Goal: Task Accomplishment & Management: Complete application form

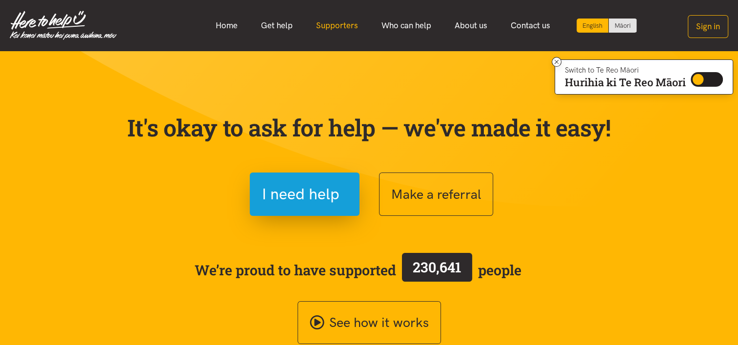
click at [318, 23] on link "Supporters" at bounding box center [336, 25] width 65 height 21
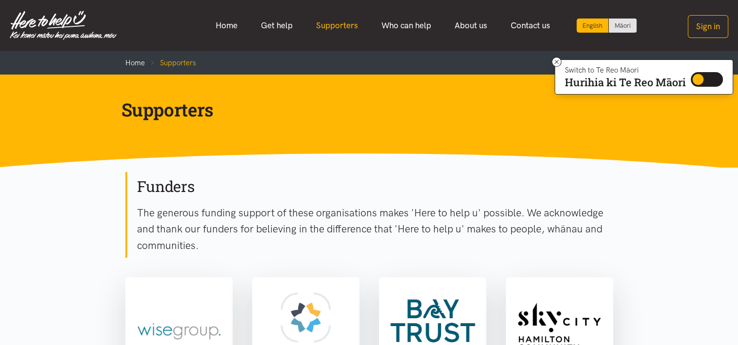
click at [353, 27] on link "Supporters" at bounding box center [336, 25] width 65 height 21
click at [410, 23] on link "Who can help" at bounding box center [406, 25] width 73 height 21
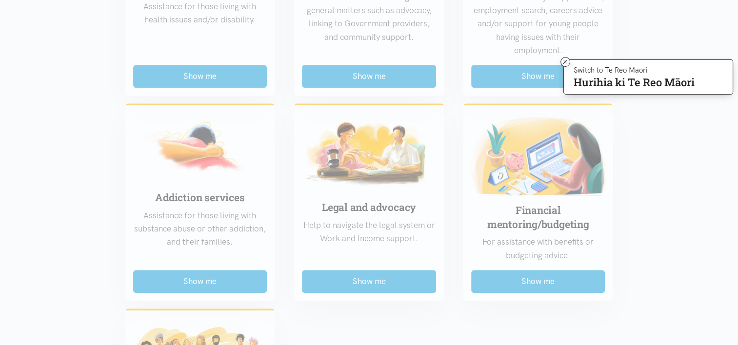
scroll to position [615, 0]
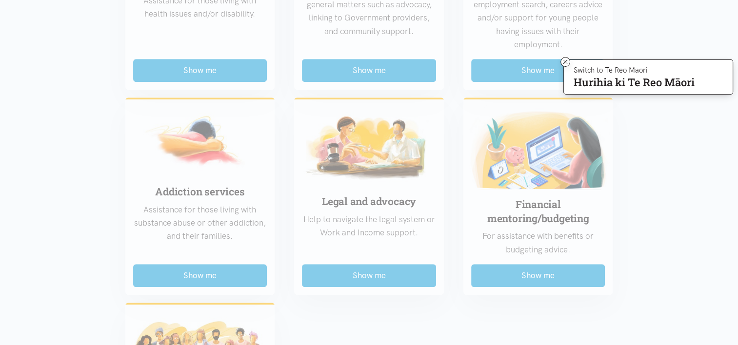
click at [384, 191] on div "Food support For emergency cases only – will include essential non-perishable f…" at bounding box center [369, 77] width 507 height 844
click at [343, 274] on div "Food support For emergency cases only – will include essential non-perishable f…" at bounding box center [369, 77] width 507 height 844
click at [562, 63] on icon at bounding box center [565, 62] width 7 height 7
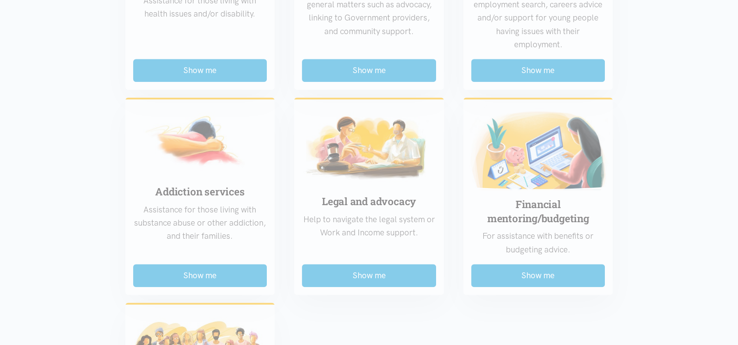
scroll to position [674, 0]
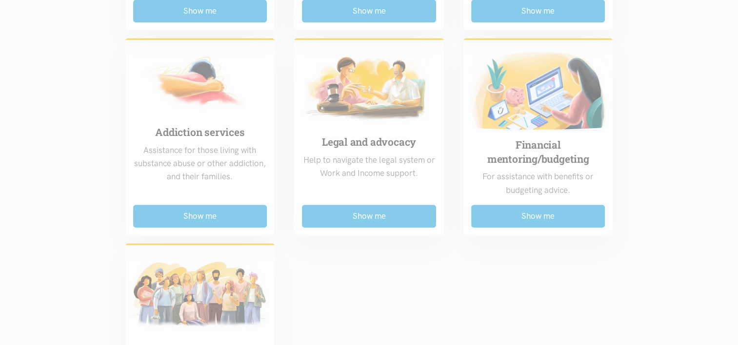
click at [380, 214] on div "Food support For emergency cases only – will include essential non-perishable f…" at bounding box center [369, 17] width 507 height 844
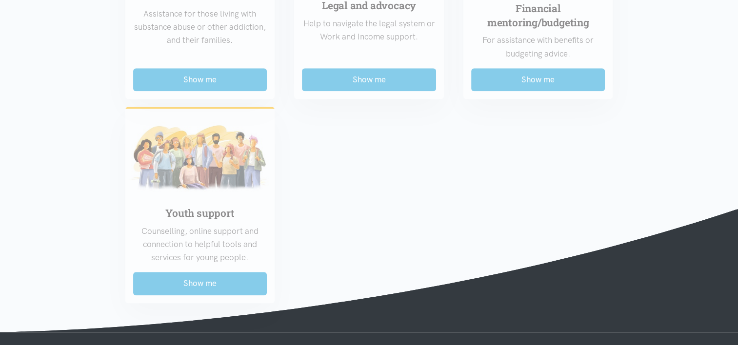
scroll to position [780, 0]
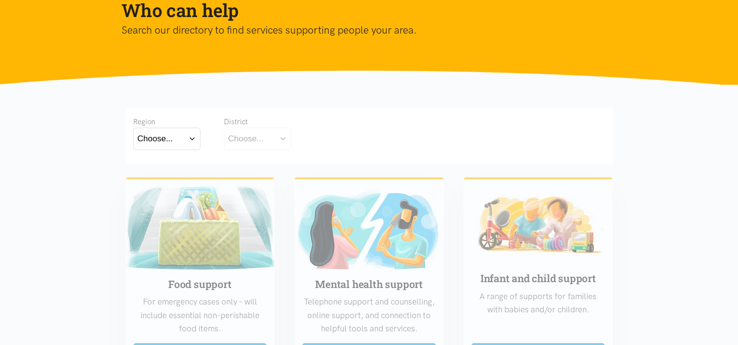
scroll to position [104, 0]
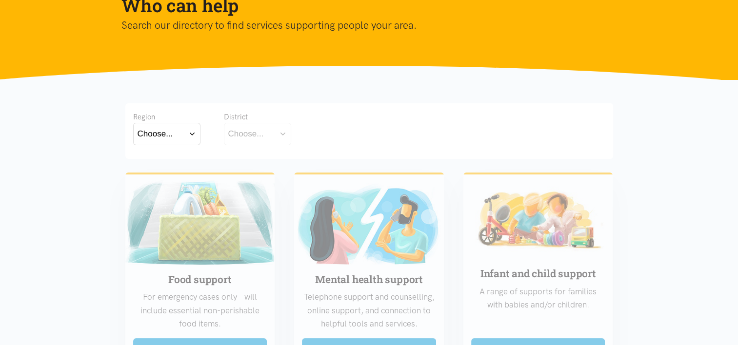
click at [191, 137] on button "Choose..." at bounding box center [166, 134] width 67 height 22
click at [161, 175] on label "[GEOGRAPHIC_DATA]" at bounding box center [167, 177] width 59 height 12
click at [0, 0] on input "Waikato" at bounding box center [0, 0] width 0 height 0
click at [275, 135] on button "Choose..." at bounding box center [273, 134] width 98 height 22
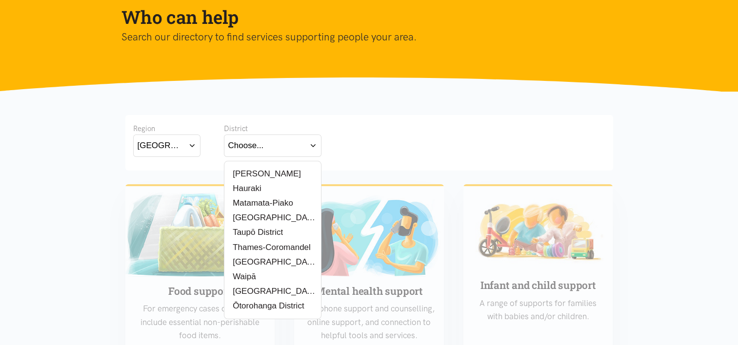
scroll to position [82, 0]
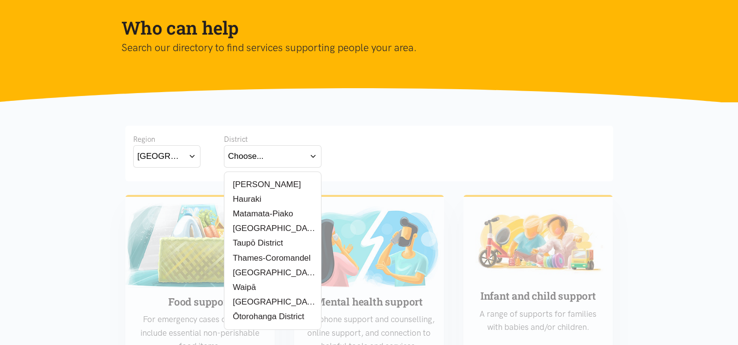
click at [188, 158] on button "Waikato" at bounding box center [166, 156] width 67 height 22
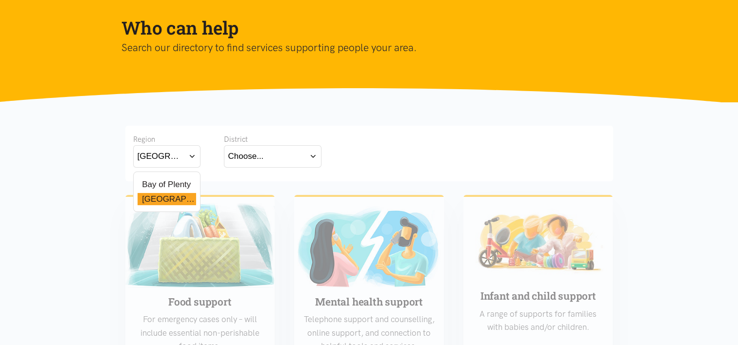
click at [168, 185] on label "Bay of Plenty" at bounding box center [165, 185] width 54 height 12
click at [0, 0] on input "Bay of Plenty" at bounding box center [0, 0] width 0 height 0
click at [243, 152] on div "Choose..." at bounding box center [246, 156] width 36 height 13
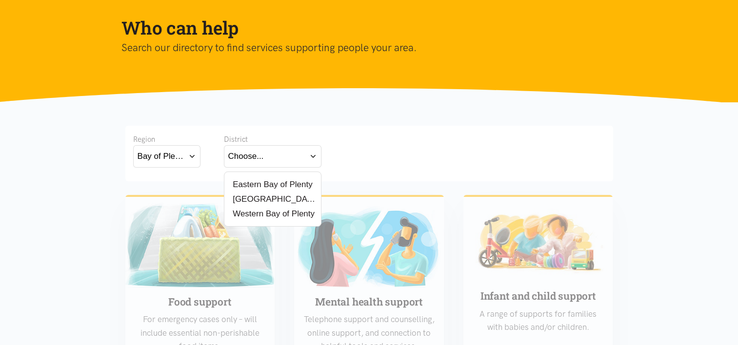
click at [191, 153] on button "Bay of Plenty" at bounding box center [166, 156] width 67 height 22
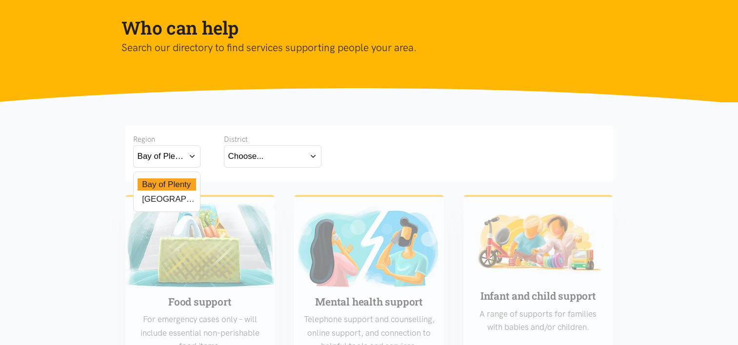
scroll to position [0, 0]
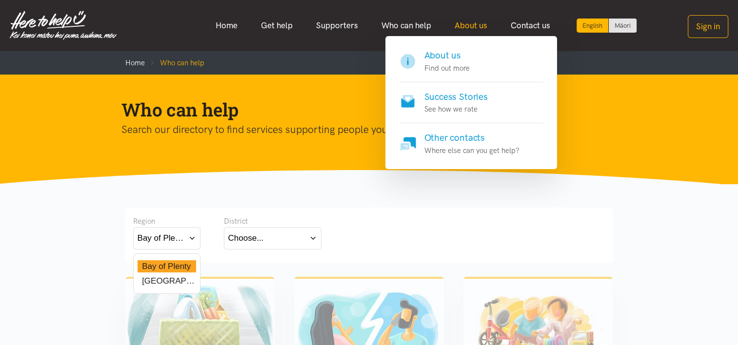
click at [463, 25] on link "About us" at bounding box center [471, 25] width 56 height 21
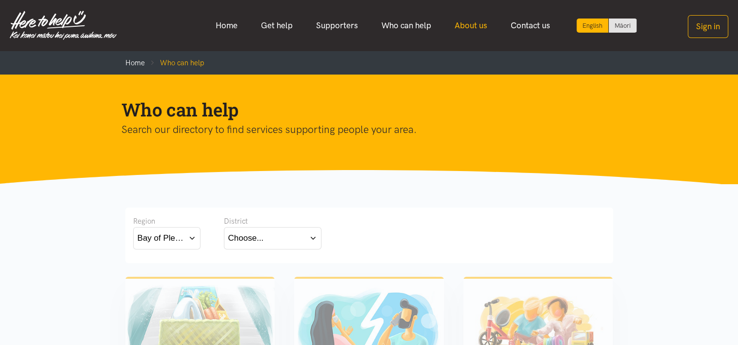
click at [463, 25] on link "About us" at bounding box center [471, 25] width 56 height 21
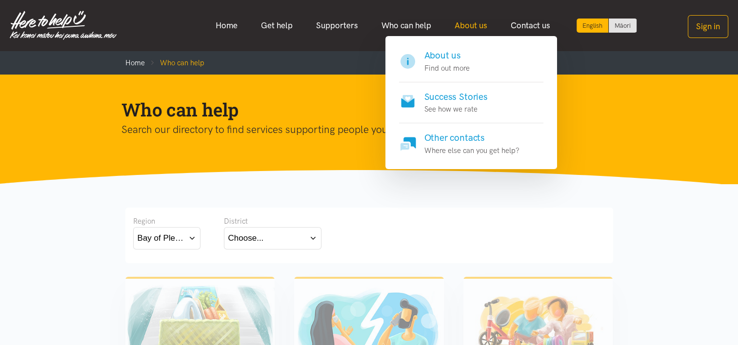
click at [480, 25] on link "About us" at bounding box center [471, 25] width 56 height 21
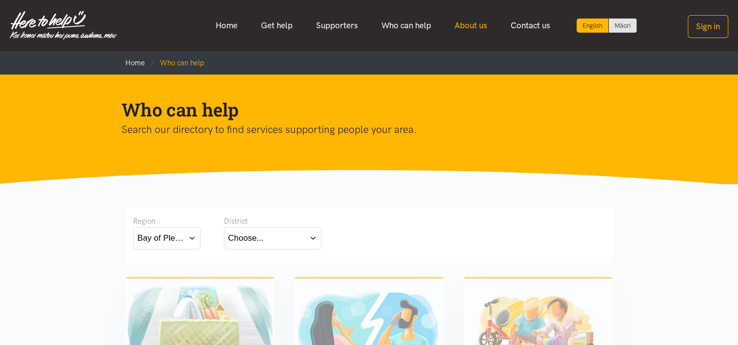
click at [480, 25] on link "About us" at bounding box center [471, 25] width 56 height 21
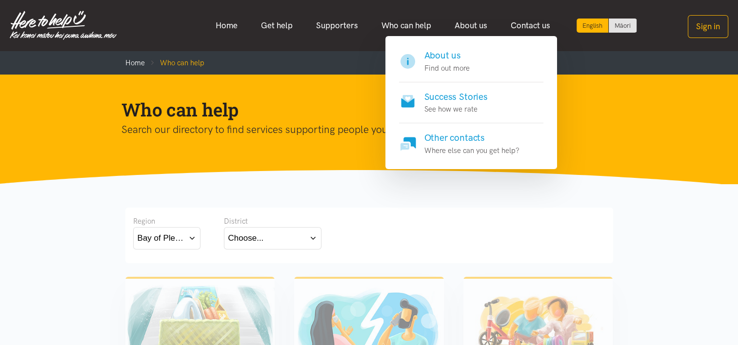
click at [442, 61] on h4 "About us" at bounding box center [446, 56] width 45 height 14
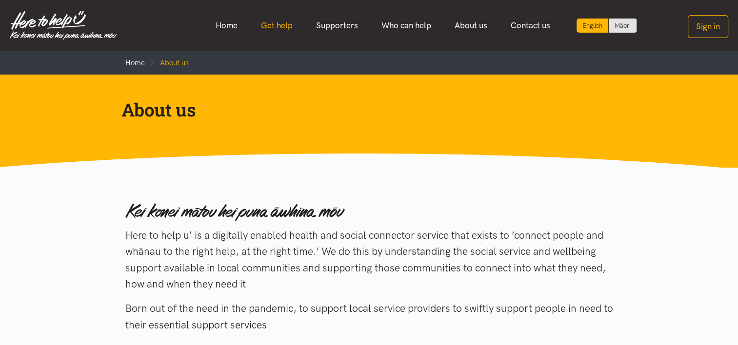
click at [287, 27] on link "Get help" at bounding box center [276, 25] width 55 height 21
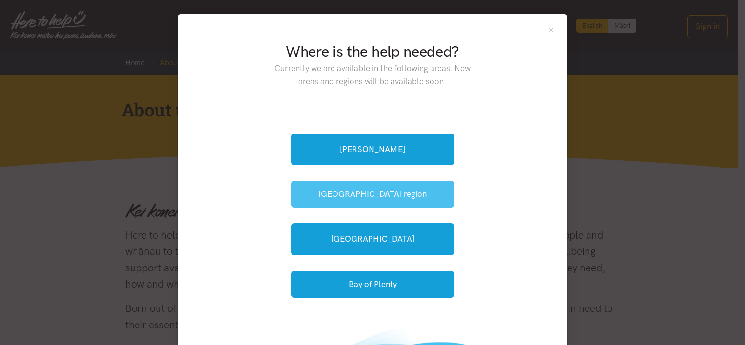
click at [413, 191] on button "[GEOGRAPHIC_DATA] region" at bounding box center [372, 194] width 163 height 27
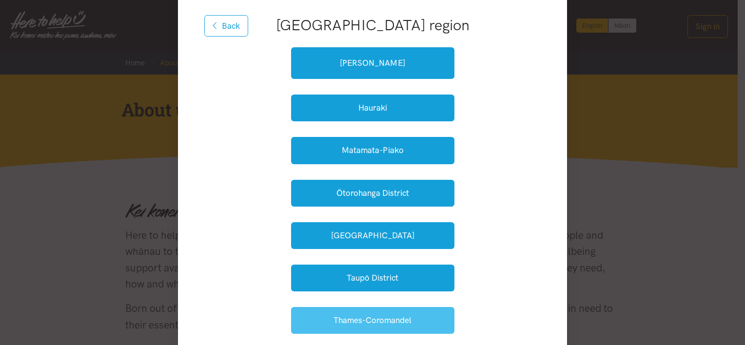
scroll to position [113, 0]
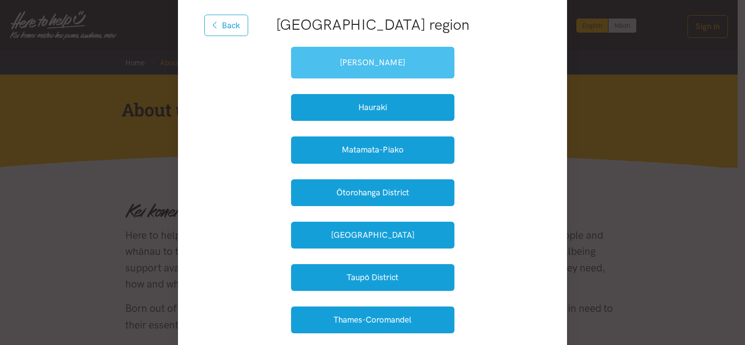
click at [427, 58] on link "[PERSON_NAME]" at bounding box center [372, 63] width 163 height 32
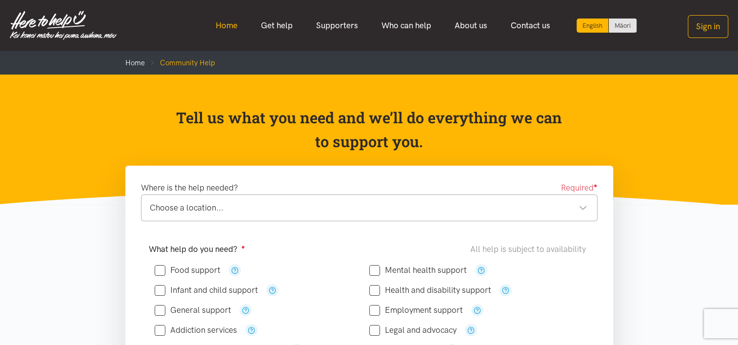
click at [215, 28] on link "Home" at bounding box center [226, 25] width 45 height 21
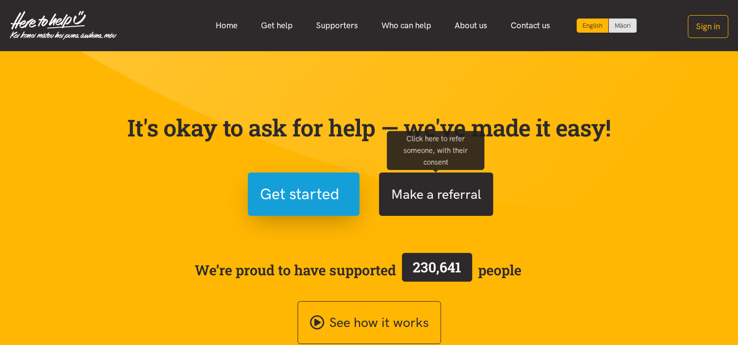
click at [449, 192] on button "Make a referral" at bounding box center [436, 194] width 114 height 43
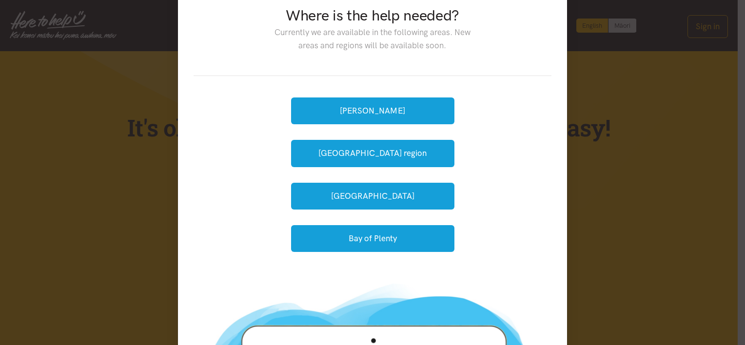
scroll to position [36, 0]
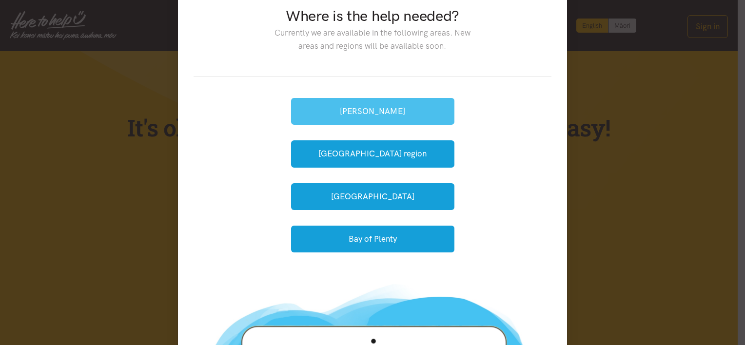
click at [414, 107] on button "[PERSON_NAME]" at bounding box center [372, 111] width 163 height 27
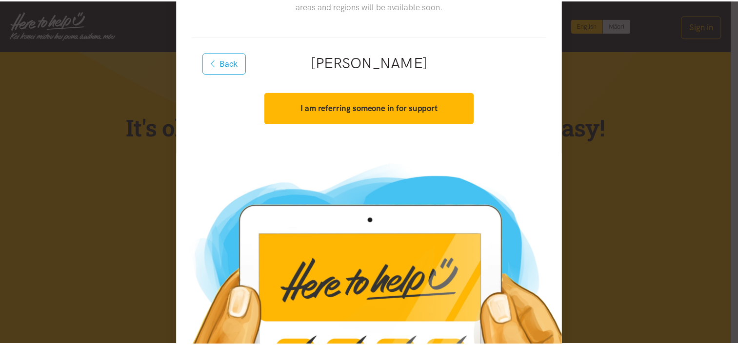
scroll to position [92, 0]
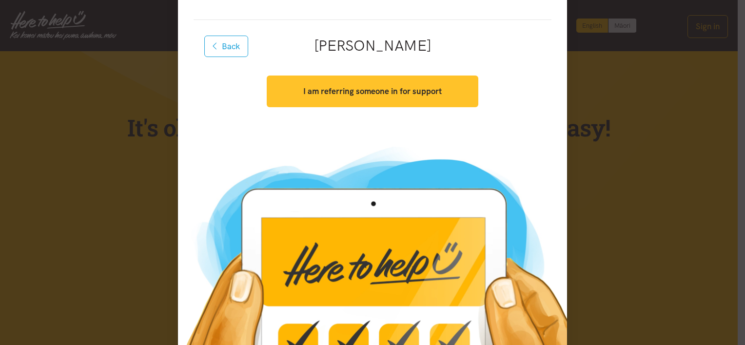
click at [425, 93] on strong "I am referring someone in for support" at bounding box center [372, 91] width 139 height 10
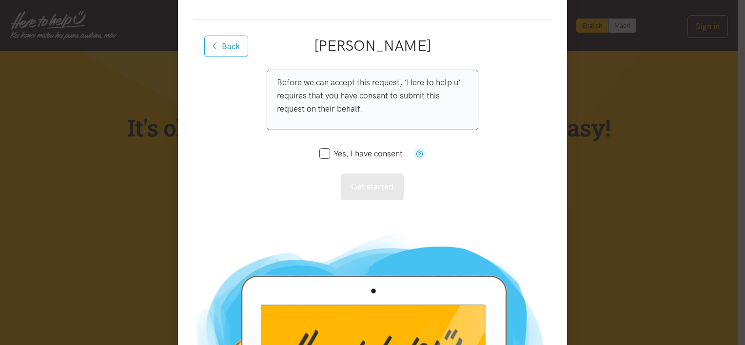
click at [585, 67] on div "Where is the help needed? Currently we are available in the following areas. Ne…" at bounding box center [372, 172] width 745 height 345
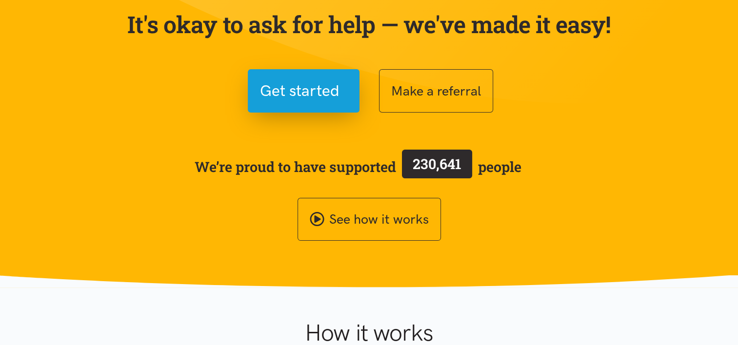
scroll to position [0, 0]
